Goal: Task Accomplishment & Management: Use online tool/utility

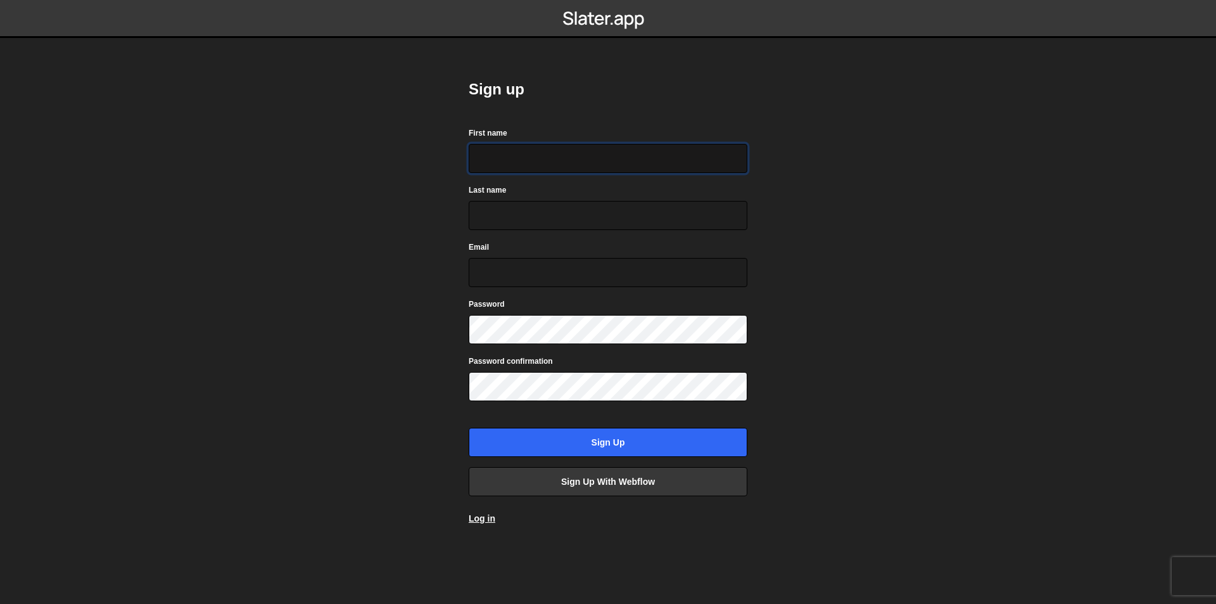
click at [515, 156] on input "First name" at bounding box center [608, 158] width 279 height 29
type input "meow"
type input "gumskool.ai@gmail.com"
click at [469, 428] on input "Sign up" at bounding box center [608, 442] width 279 height 29
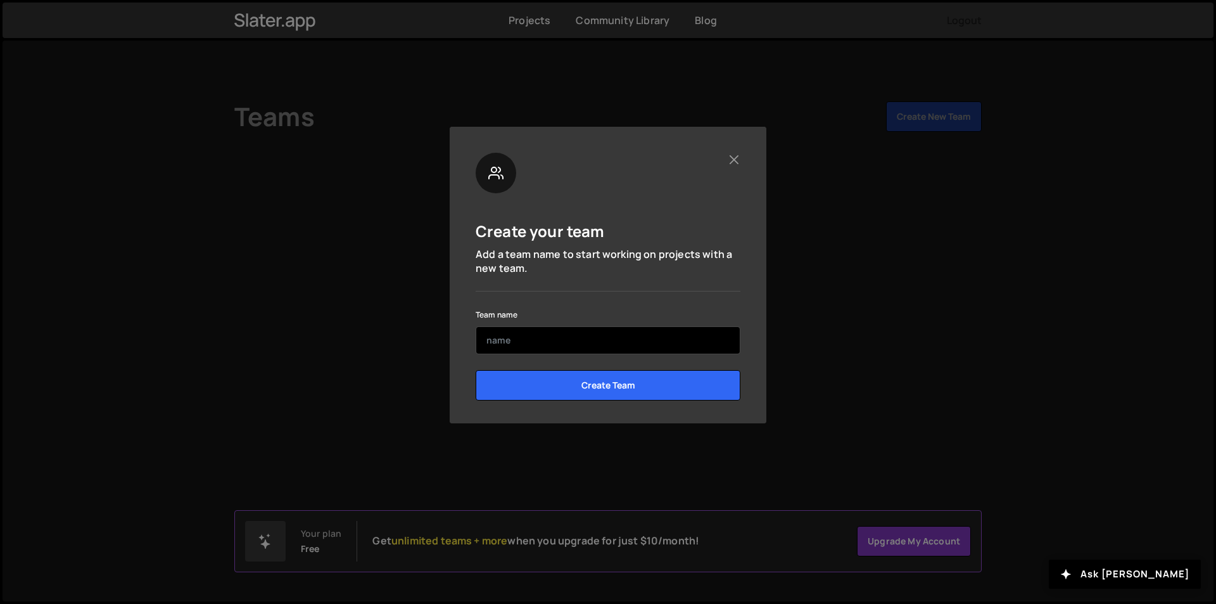
click at [644, 345] on input "text" at bounding box center [608, 340] width 265 height 28
type input "constecca"
click at [476, 370] on input "Create Team" at bounding box center [608, 385] width 265 height 30
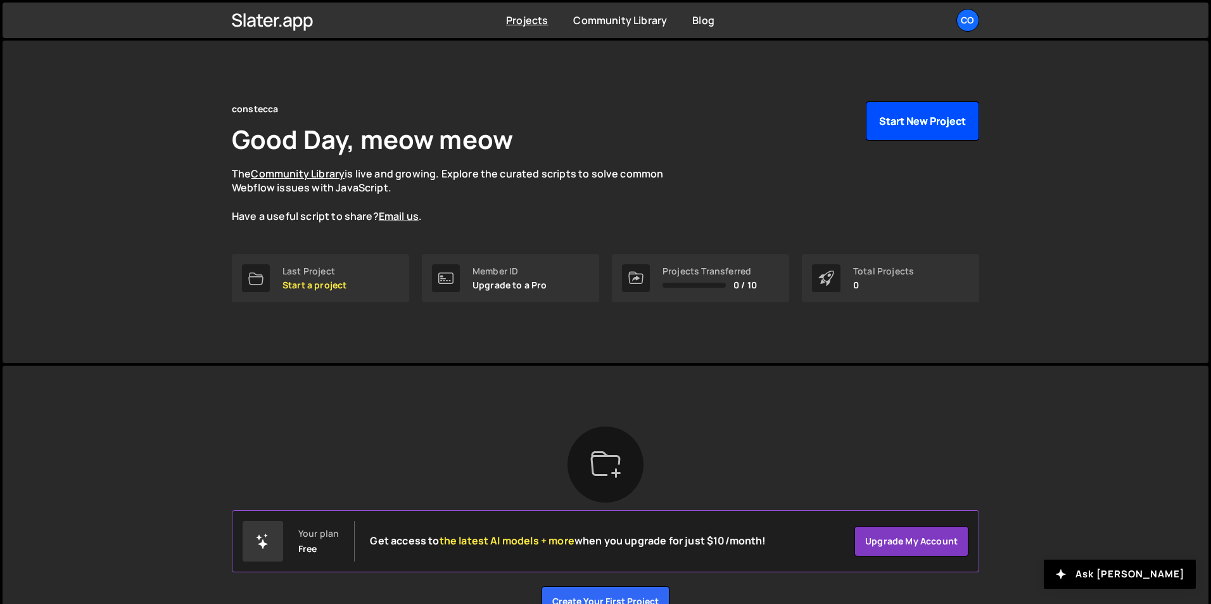
click at [956, 106] on button "Start New Project" at bounding box center [922, 120] width 113 height 39
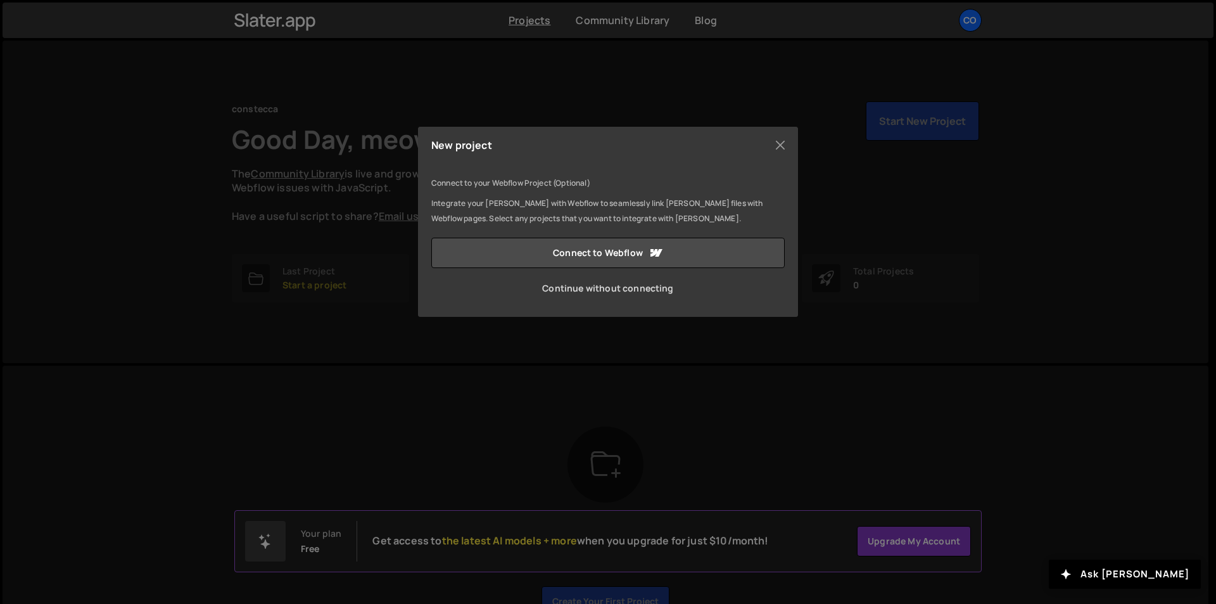
click at [643, 283] on link "Continue without connecting" at bounding box center [608, 288] width 354 height 30
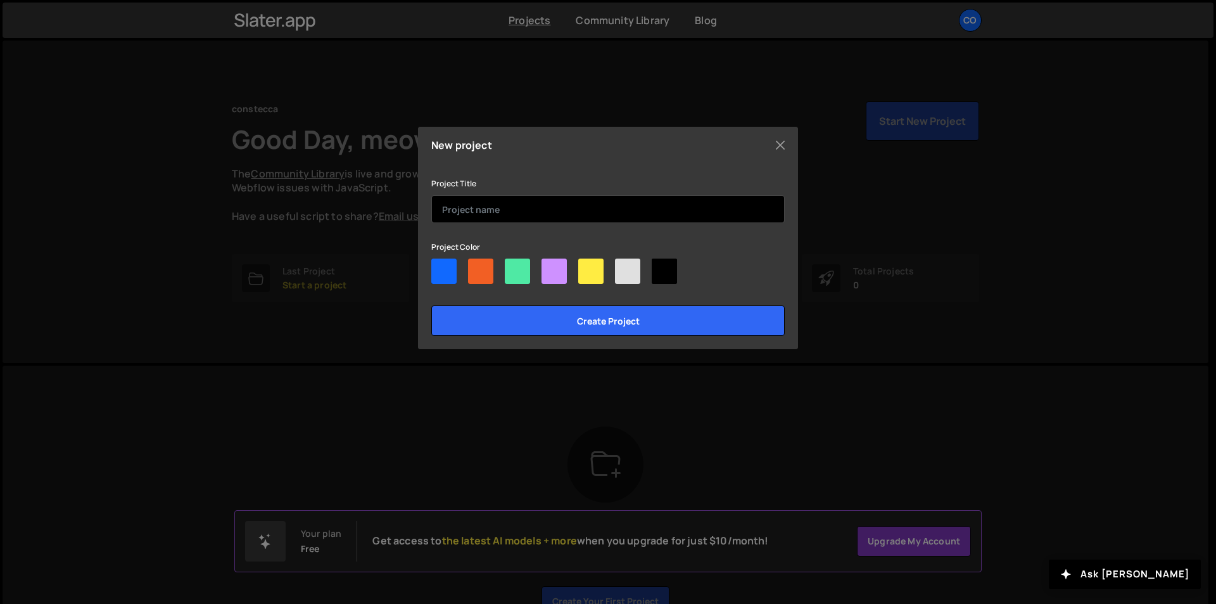
click at [521, 203] on input "text" at bounding box center [608, 209] width 354 height 28
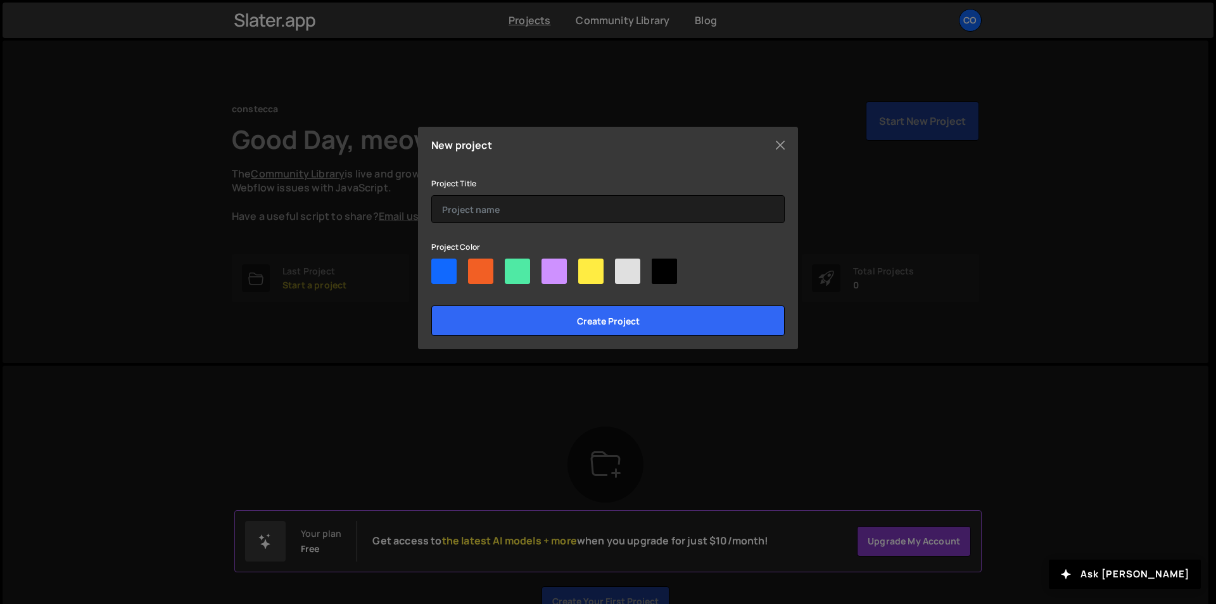
click at [454, 267] on div at bounding box center [443, 270] width 25 height 25
click at [440, 267] on input"] "radio" at bounding box center [435, 262] width 8 height 8
radio input"] "true"
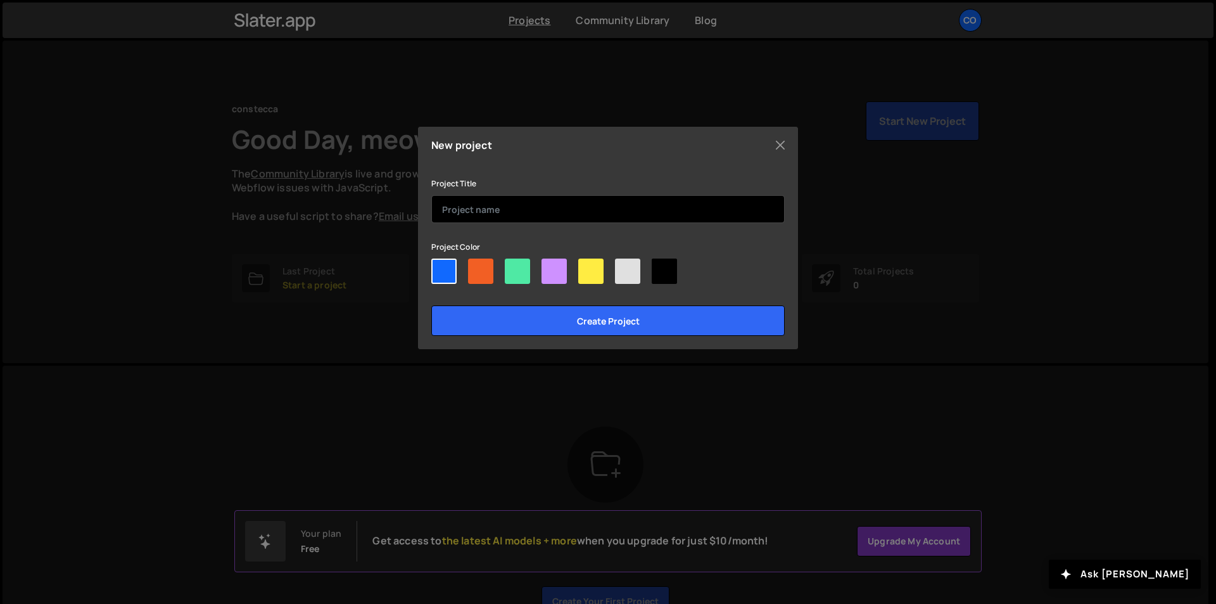
click at [481, 208] on input "text" at bounding box center [608, 209] width 354 height 28
type input "cont"
click at [431, 305] on input "Create project" at bounding box center [608, 320] width 354 height 30
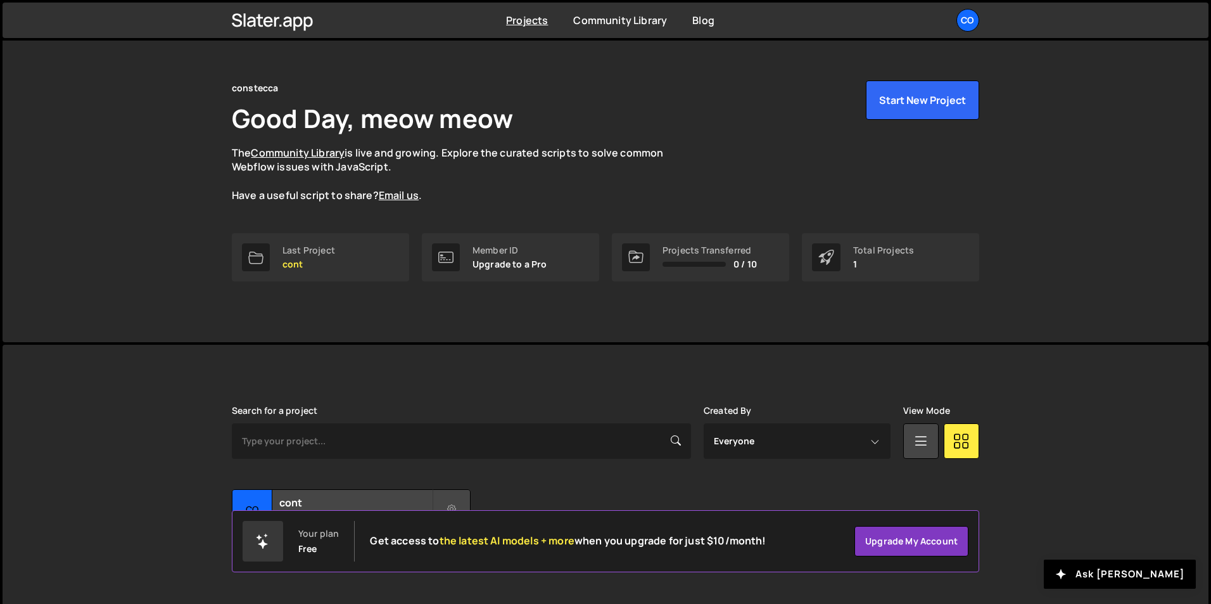
scroll to position [49, 0]
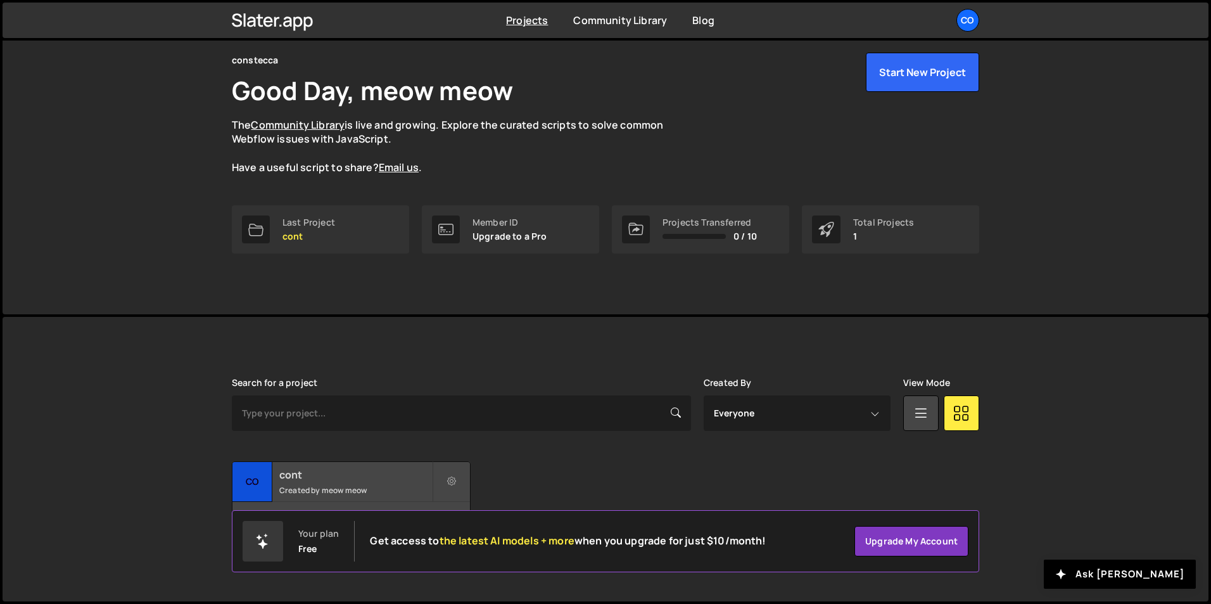
click at [361, 469] on h2 "cont" at bounding box center [355, 475] width 153 height 14
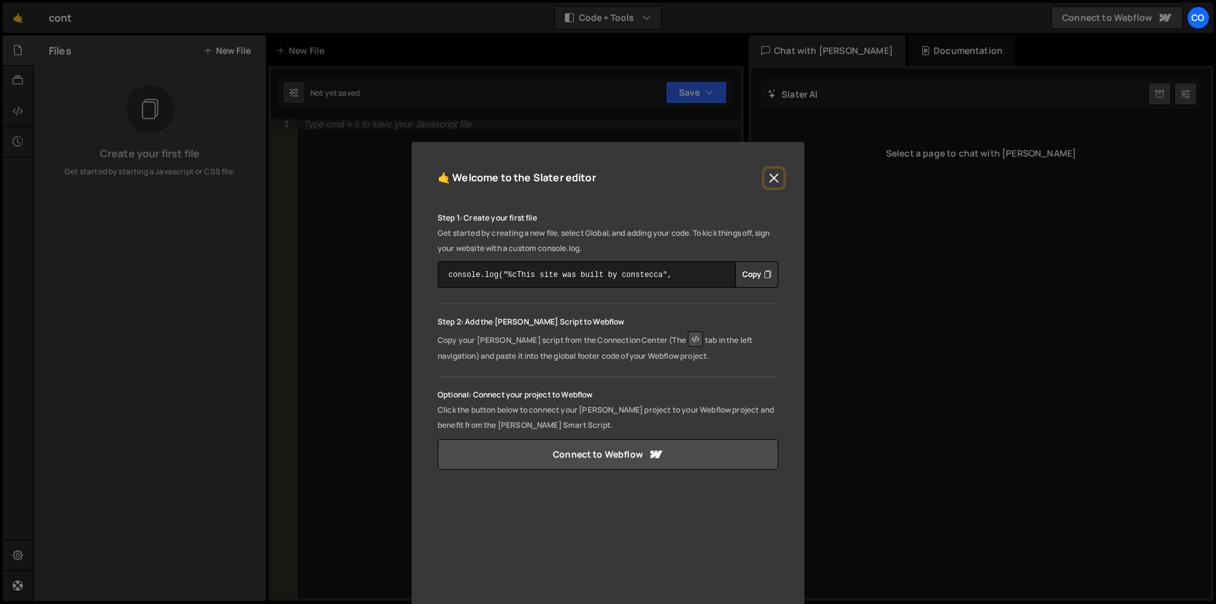
click at [779, 182] on button "Close" at bounding box center [774, 178] width 19 height 19
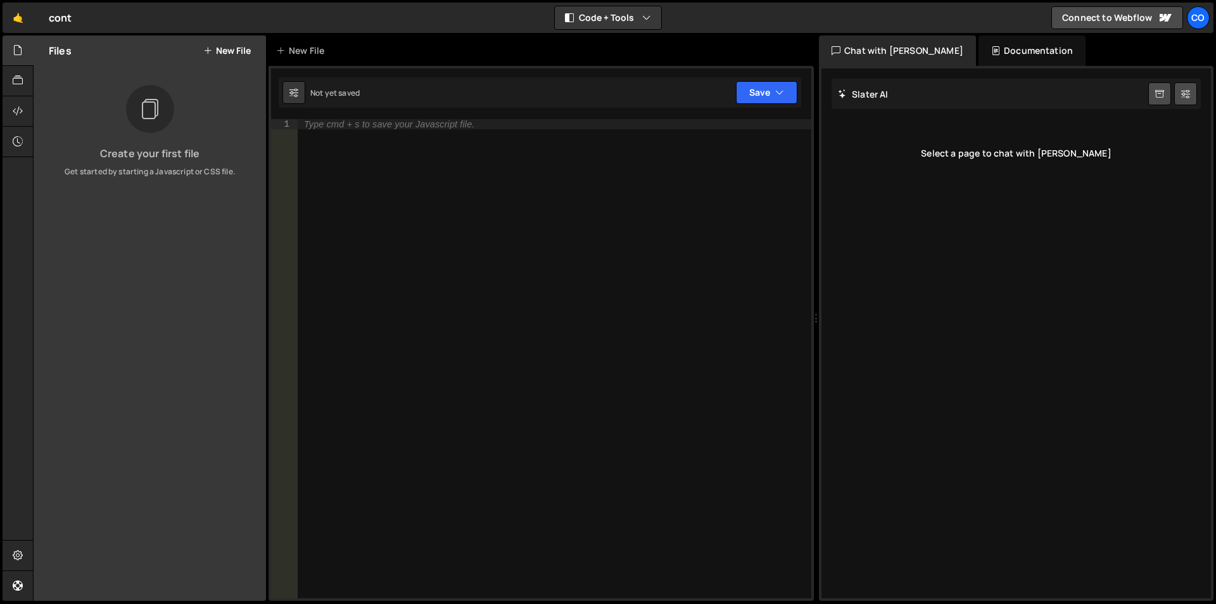
drag, startPoint x: 746, startPoint y: 177, endPoint x: 809, endPoint y: 173, distance: 62.9
click at [809, 173] on div "Files New File Create your first file Get started by starting a Javascript or C…" at bounding box center [624, 318] width 1183 height 566
click at [908, 93] on div "[PERSON_NAME] Start new chat" at bounding box center [1016, 94] width 369 height 30
click at [210, 53] on icon at bounding box center [207, 51] width 9 height 10
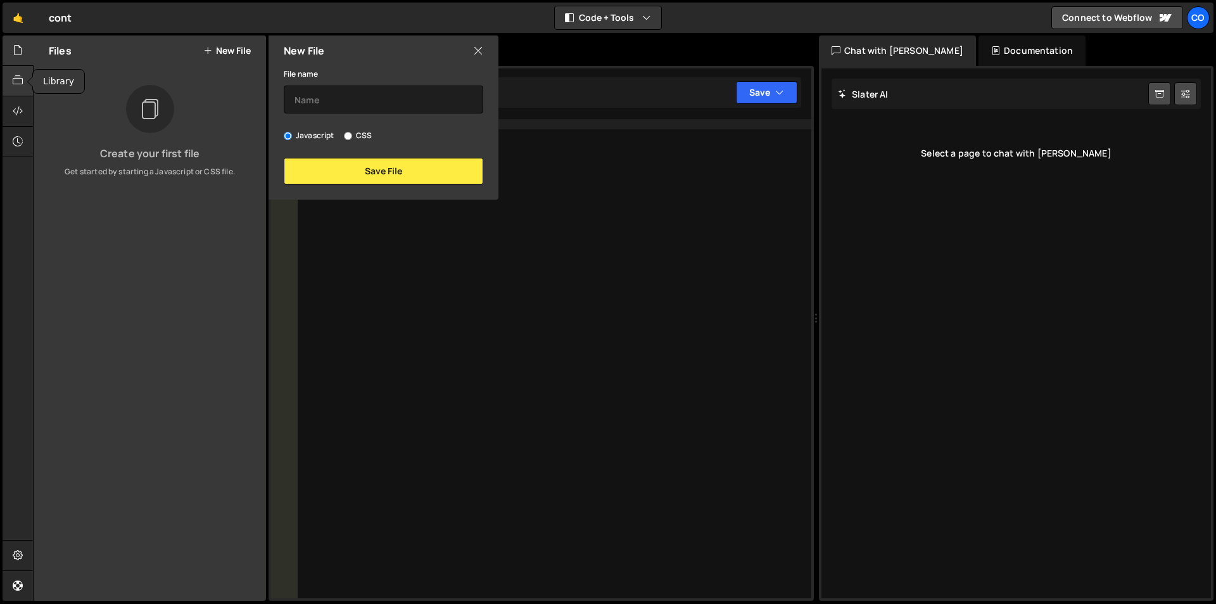
click at [10, 73] on div at bounding box center [18, 81] width 31 height 30
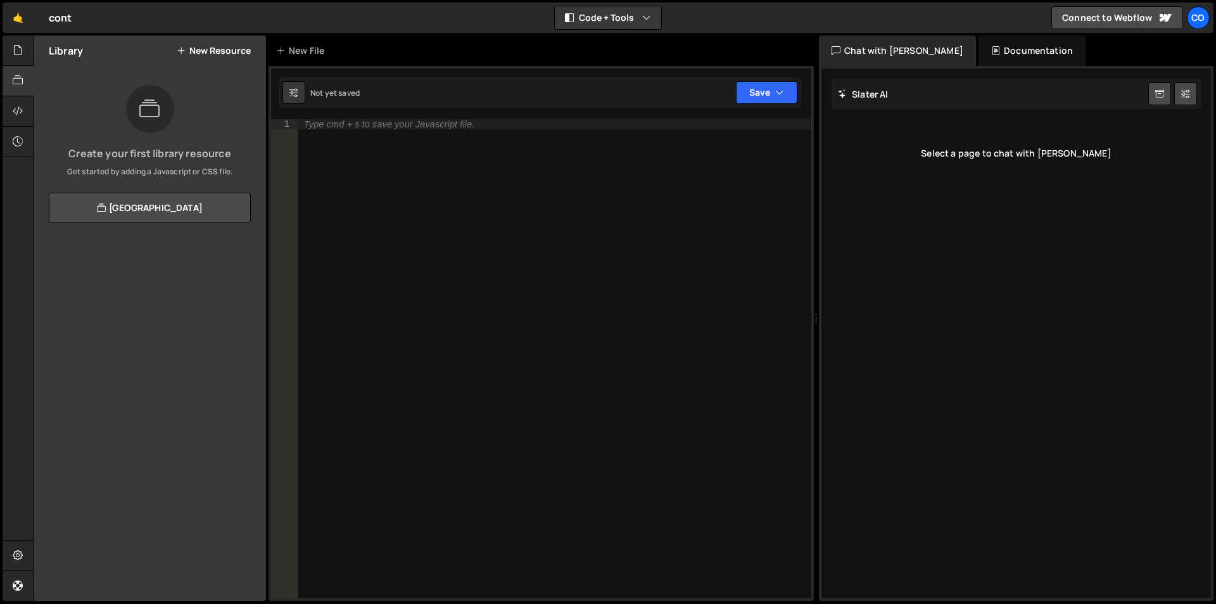
click at [208, 51] on button "New Resource" at bounding box center [214, 51] width 74 height 10
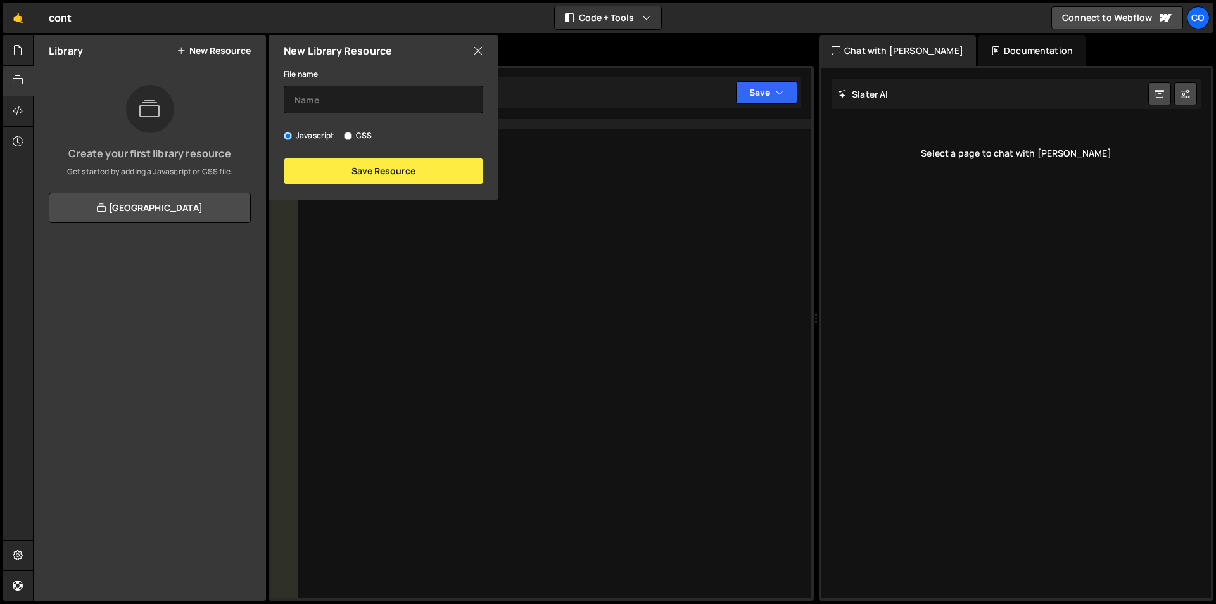
click at [484, 48] on div "New Library Resource" at bounding box center [384, 50] width 230 height 30
click at [479, 49] on icon at bounding box center [478, 51] width 10 height 14
